Goal: Task Accomplishment & Management: Complete application form

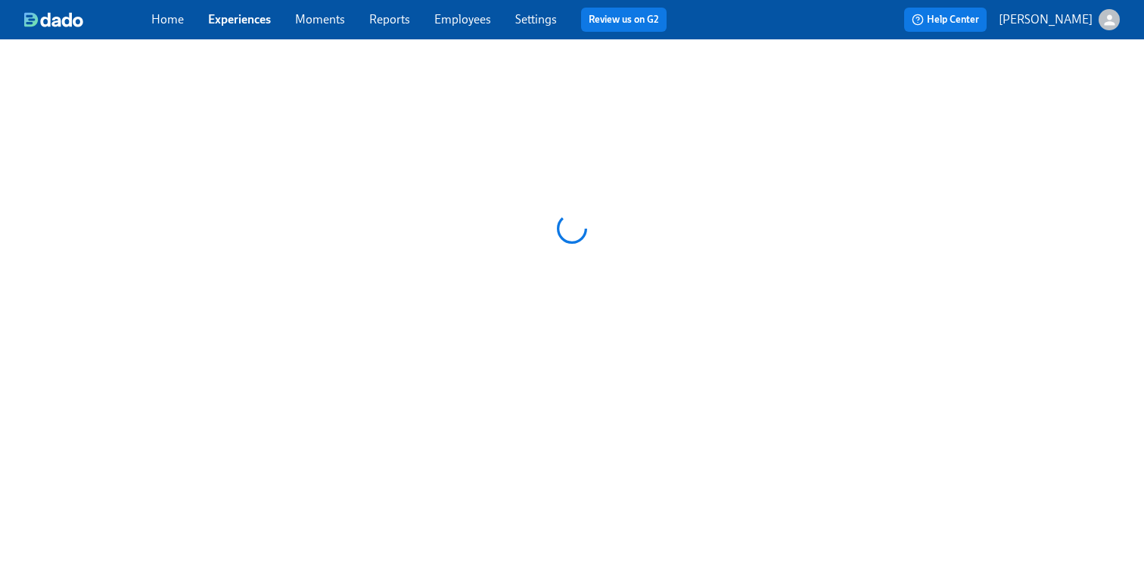
click at [449, 20] on link "Employees" at bounding box center [462, 19] width 57 height 14
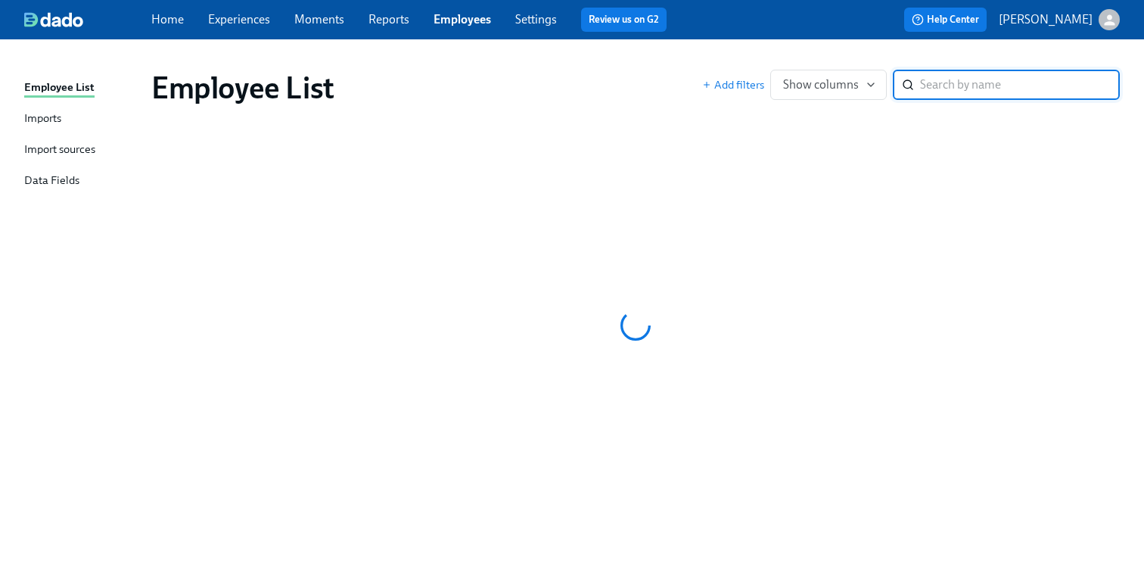
click at [1035, 82] on input "search" at bounding box center [1020, 85] width 200 height 30
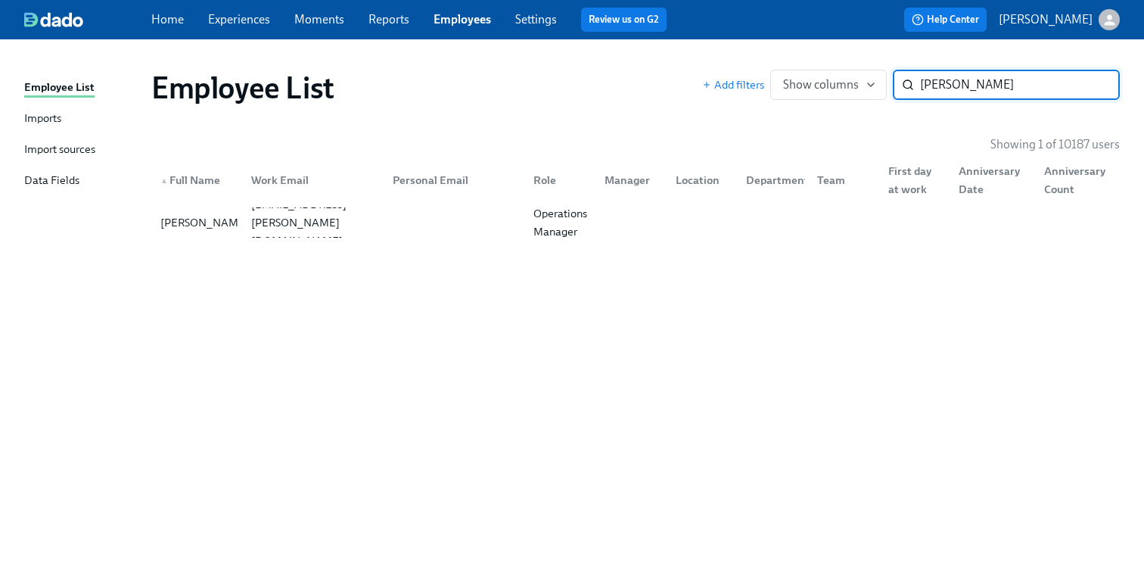
type input "[PERSON_NAME]"
click at [982, 83] on input "[PERSON_NAME]" at bounding box center [1020, 85] width 200 height 30
click at [975, 83] on input "[PERSON_NAME]" at bounding box center [1020, 85] width 200 height 30
click at [245, 16] on link "Experiences" at bounding box center [239, 19] width 62 height 14
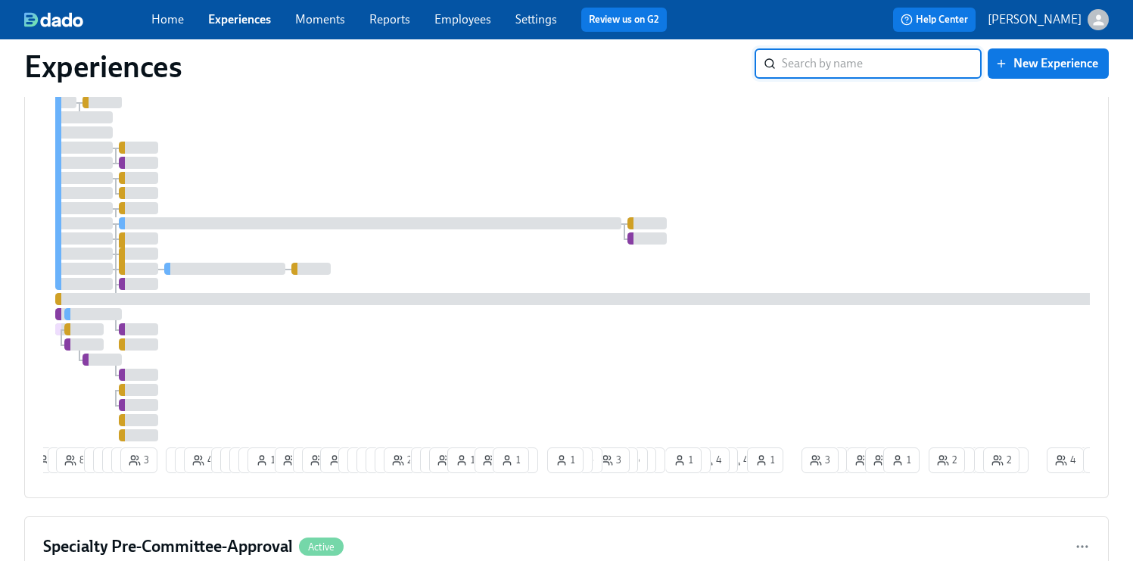
scroll to position [546, 0]
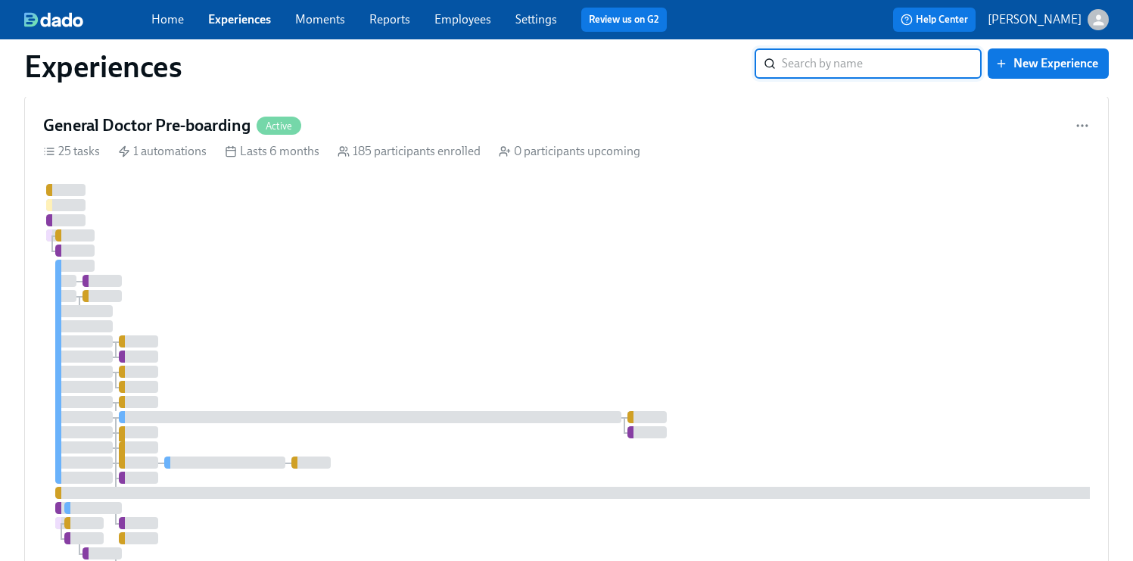
click at [681, 260] on div at bounding box center [901, 409] width 1716 height 451
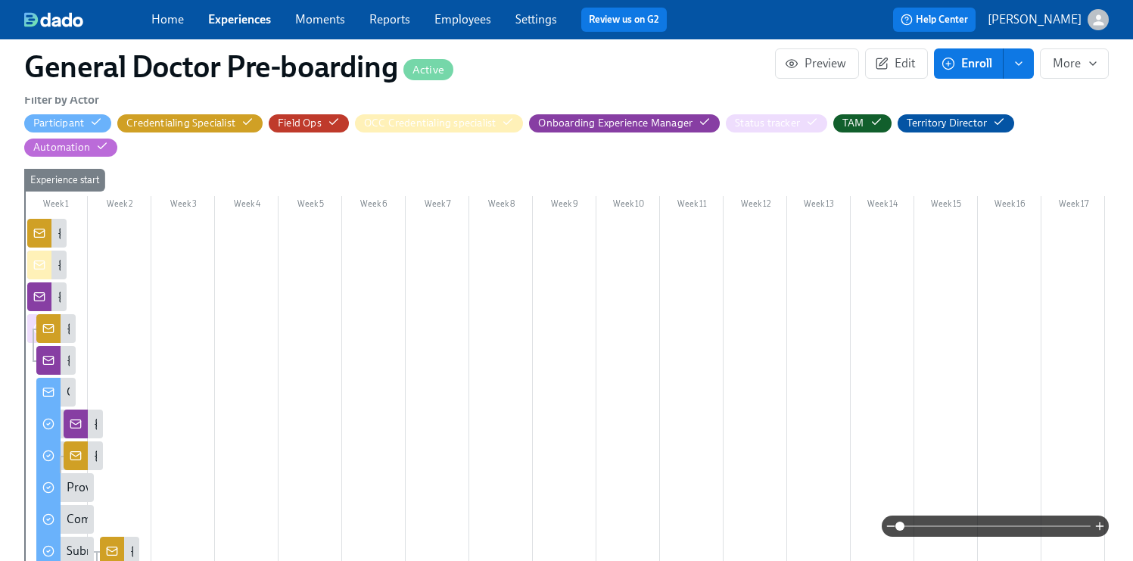
click at [470, 23] on link "Employees" at bounding box center [462, 19] width 57 height 14
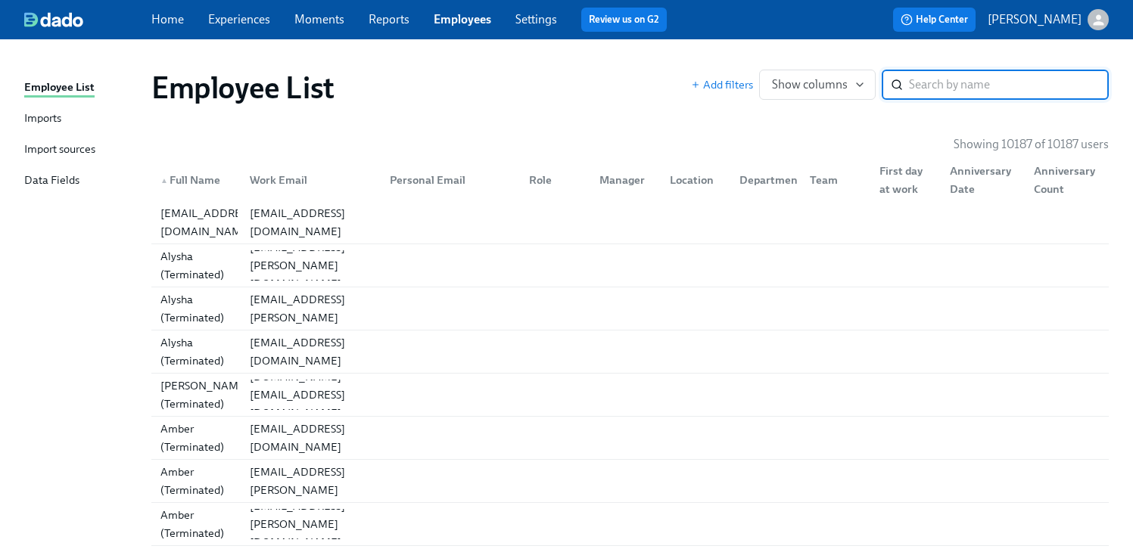
click at [1007, 87] on input "search" at bounding box center [1009, 85] width 200 height 30
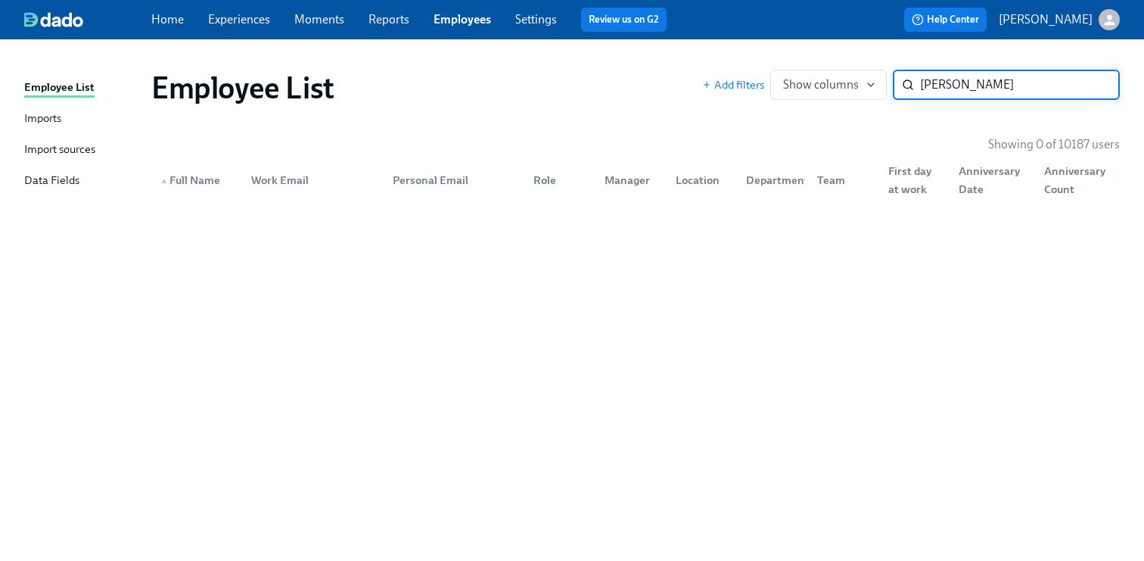
type input "[PERSON_NAME]"
click at [247, 20] on link "Experiences" at bounding box center [239, 19] width 62 height 14
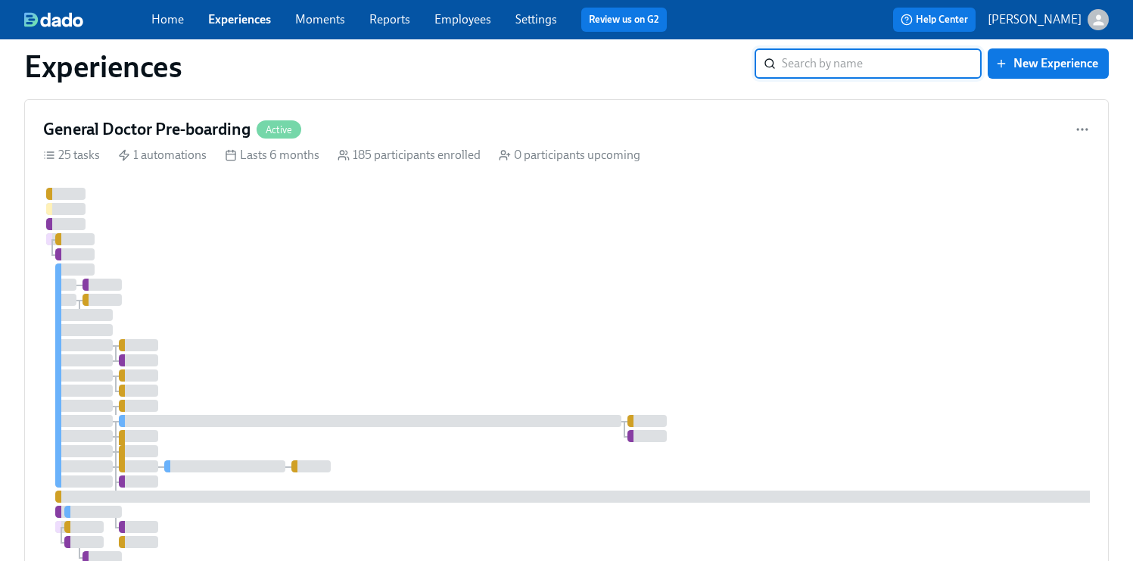
scroll to position [546, 0]
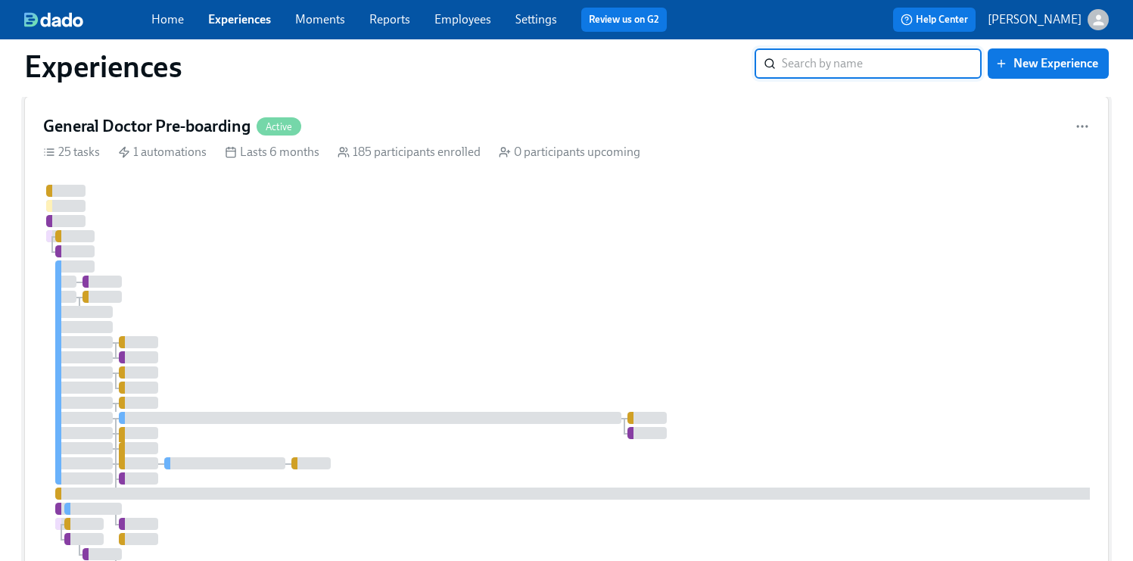
click at [800, 363] on div at bounding box center [901, 410] width 1716 height 451
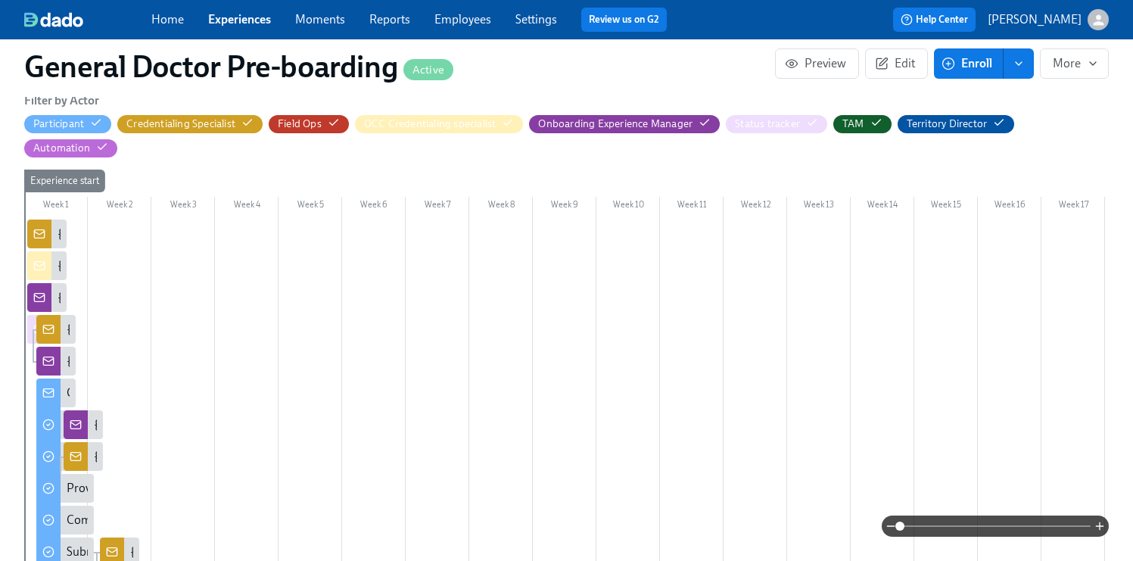
click at [974, 71] on span "Enroll" at bounding box center [968, 63] width 48 height 15
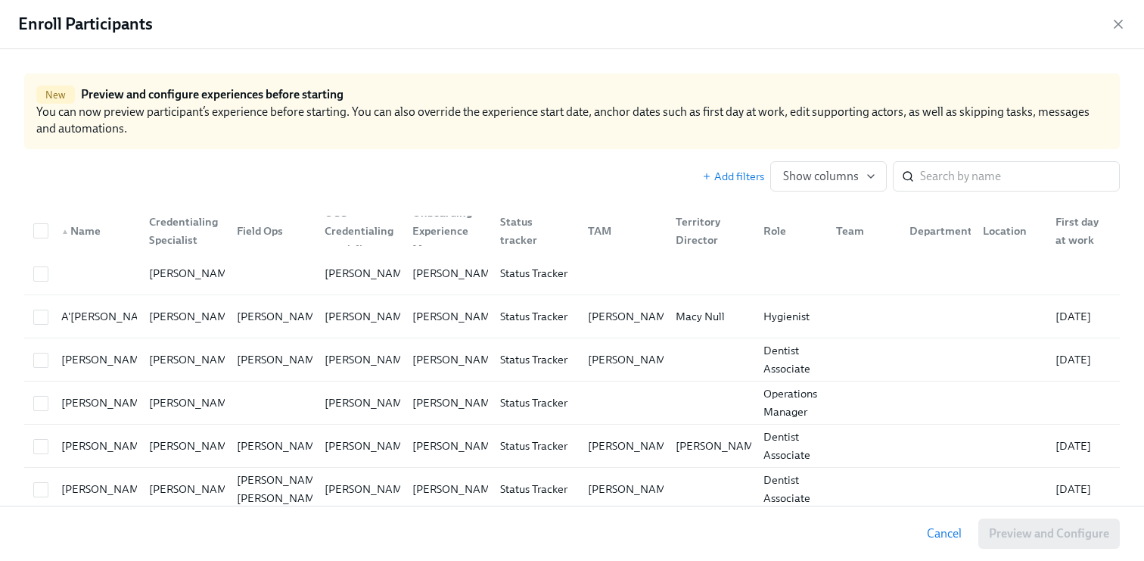
scroll to position [0, 35253]
click at [938, 179] on input "search" at bounding box center [1020, 176] width 200 height 30
paste input "[PERSON_NAME]"
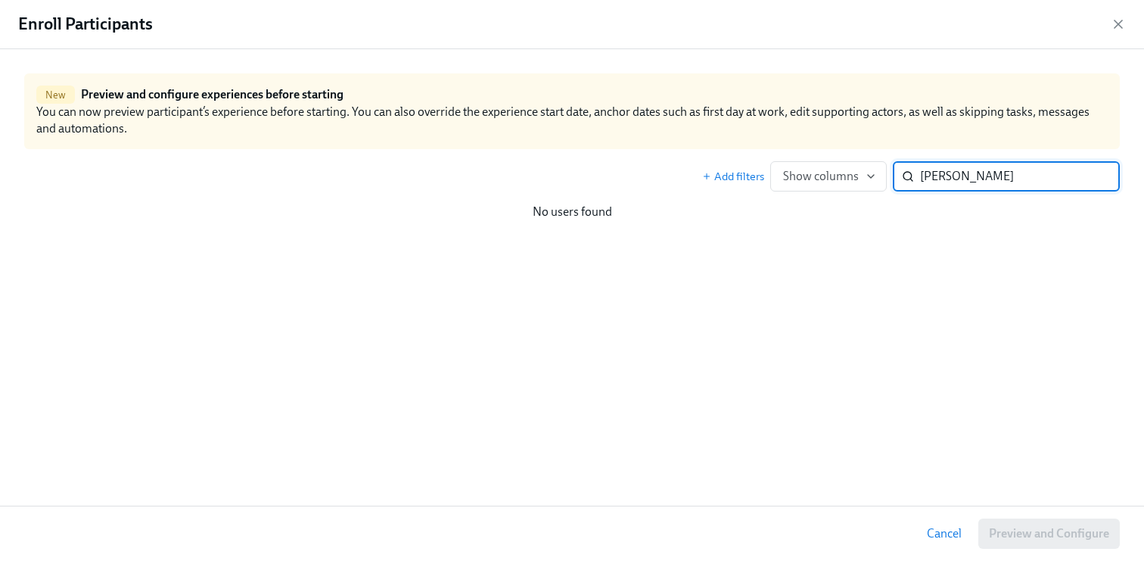
type input "[PERSON_NAME]"
